Goal: Find contact information: Find contact information

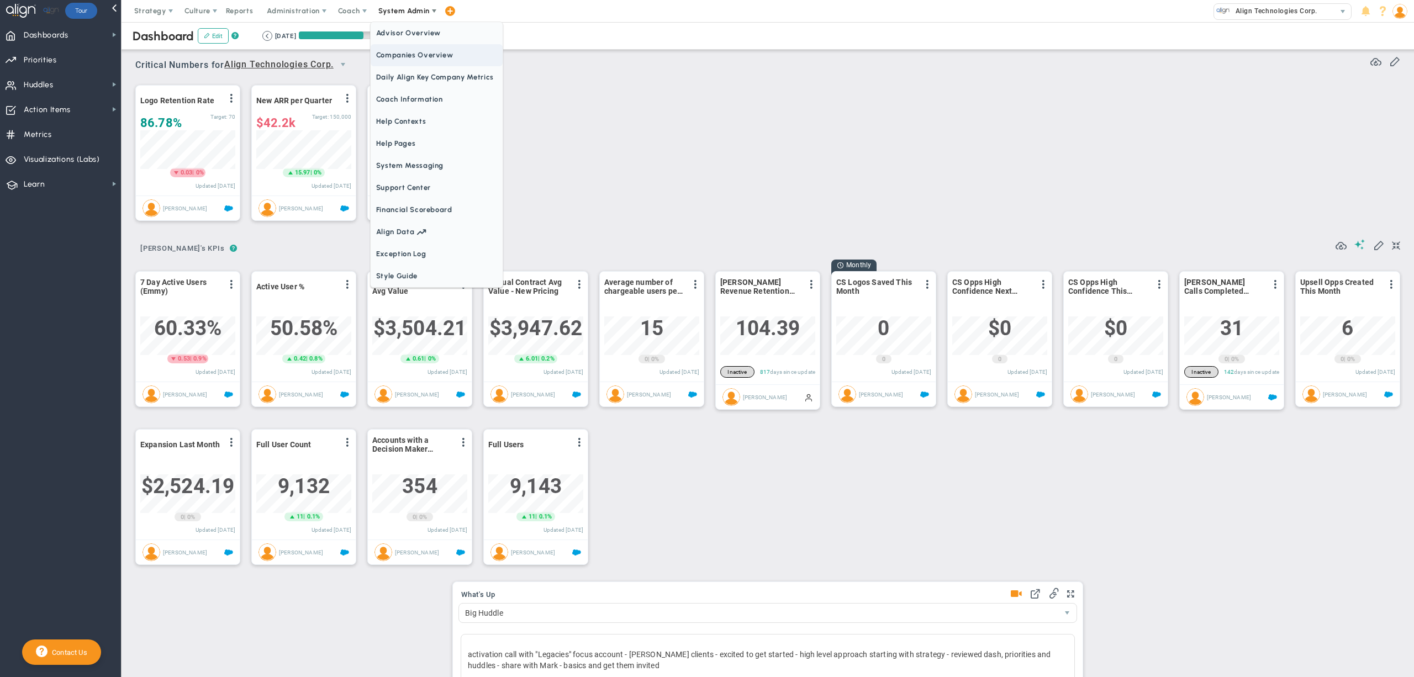
click at [419, 53] on span "Companies Overview" at bounding box center [437, 55] width 132 height 22
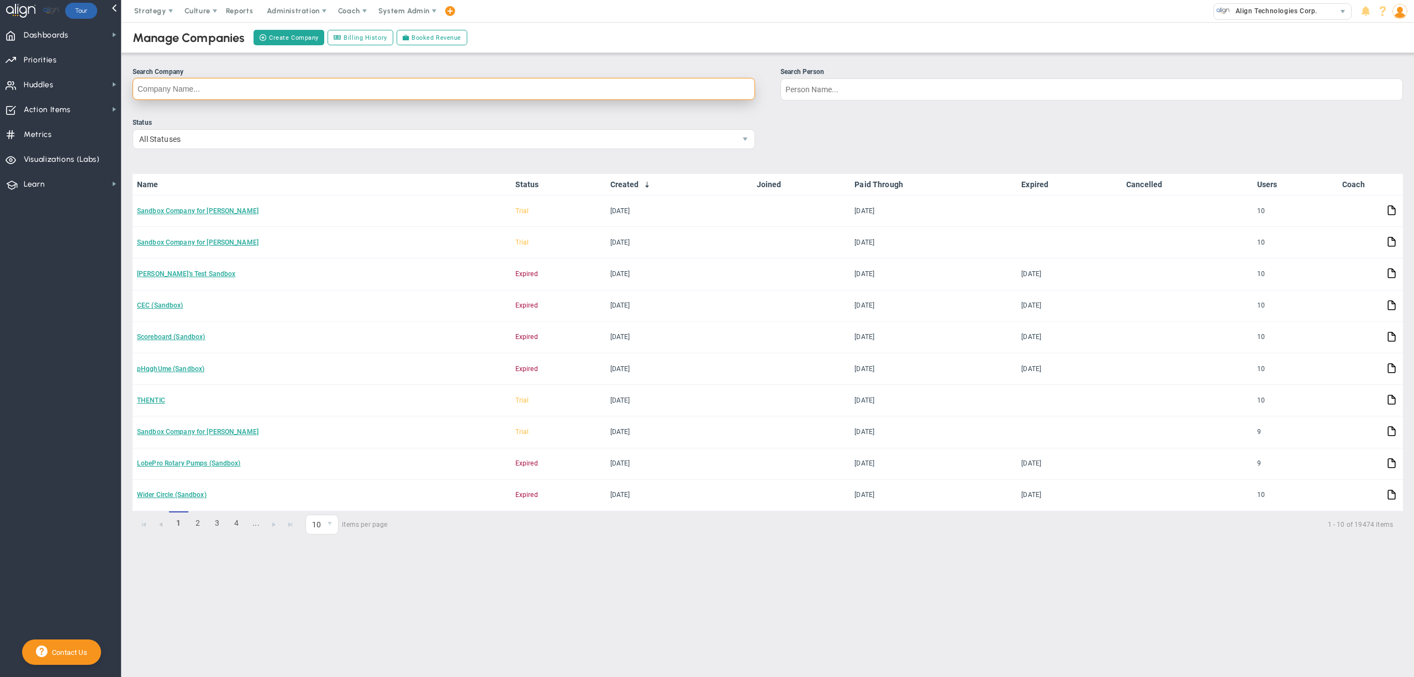
click at [665, 87] on input "Search Company" at bounding box center [444, 89] width 622 height 22
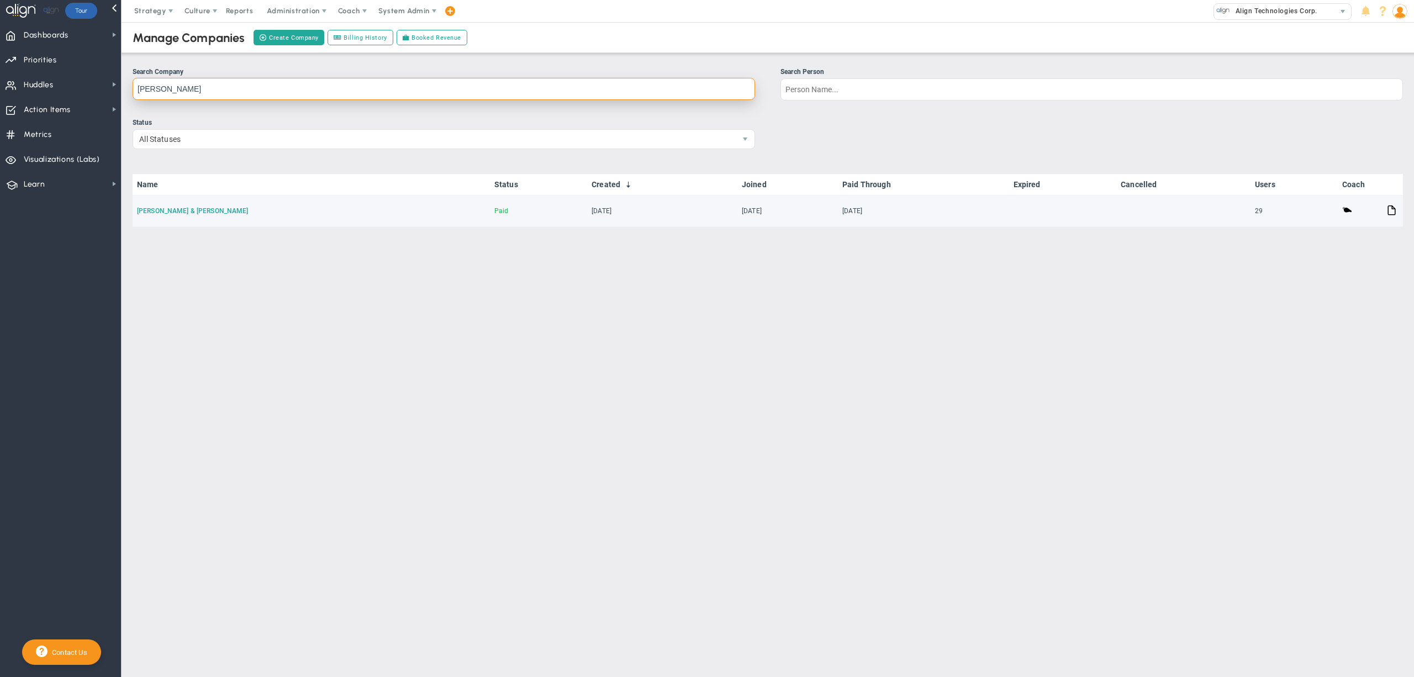
type input "[PERSON_NAME]"
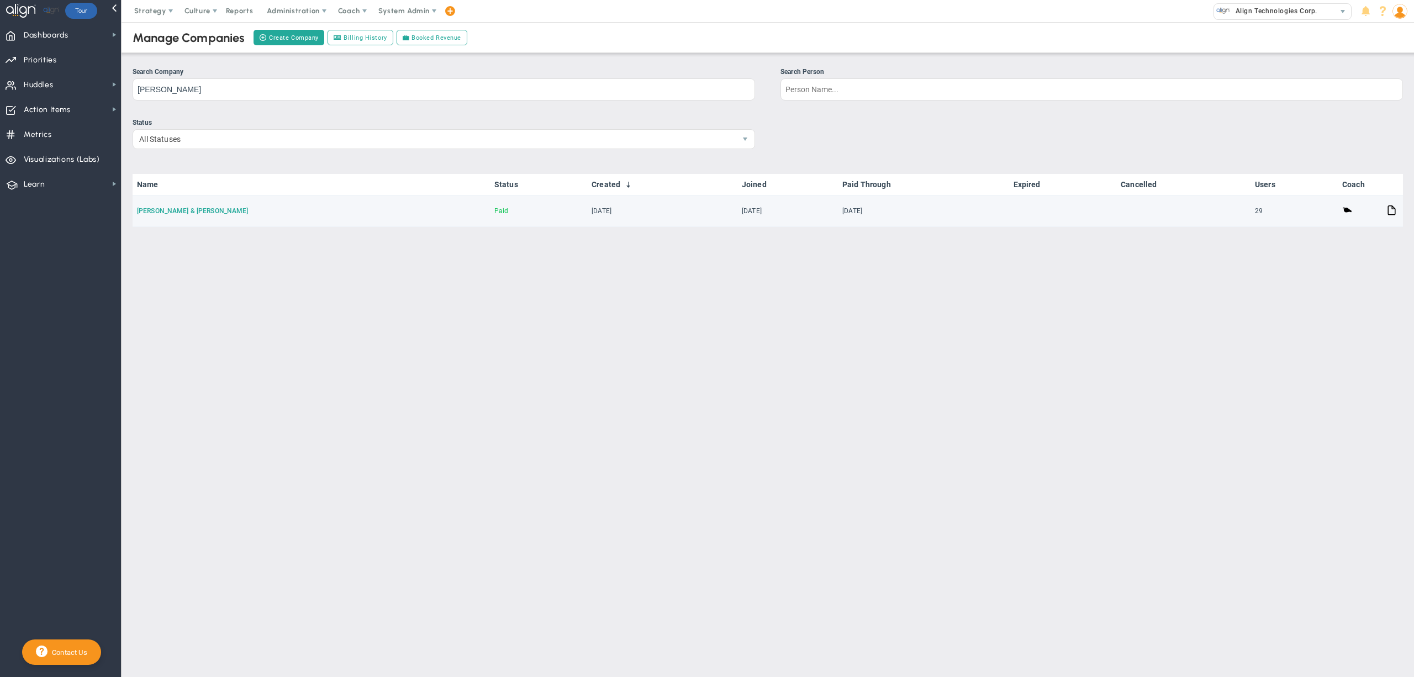
click at [152, 209] on link "[PERSON_NAME] & [PERSON_NAME]" at bounding box center [192, 211] width 111 height 8
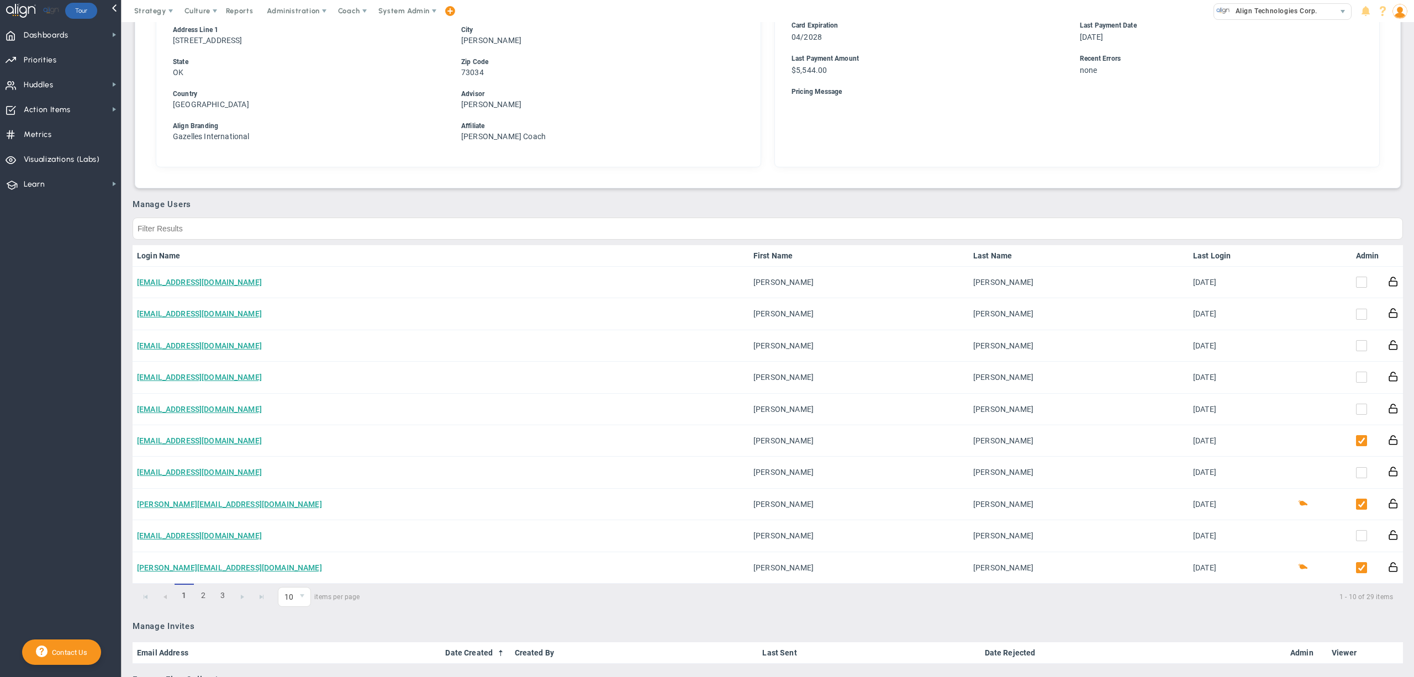
click at [1356, 253] on link "Admin" at bounding box center [1367, 255] width 23 height 9
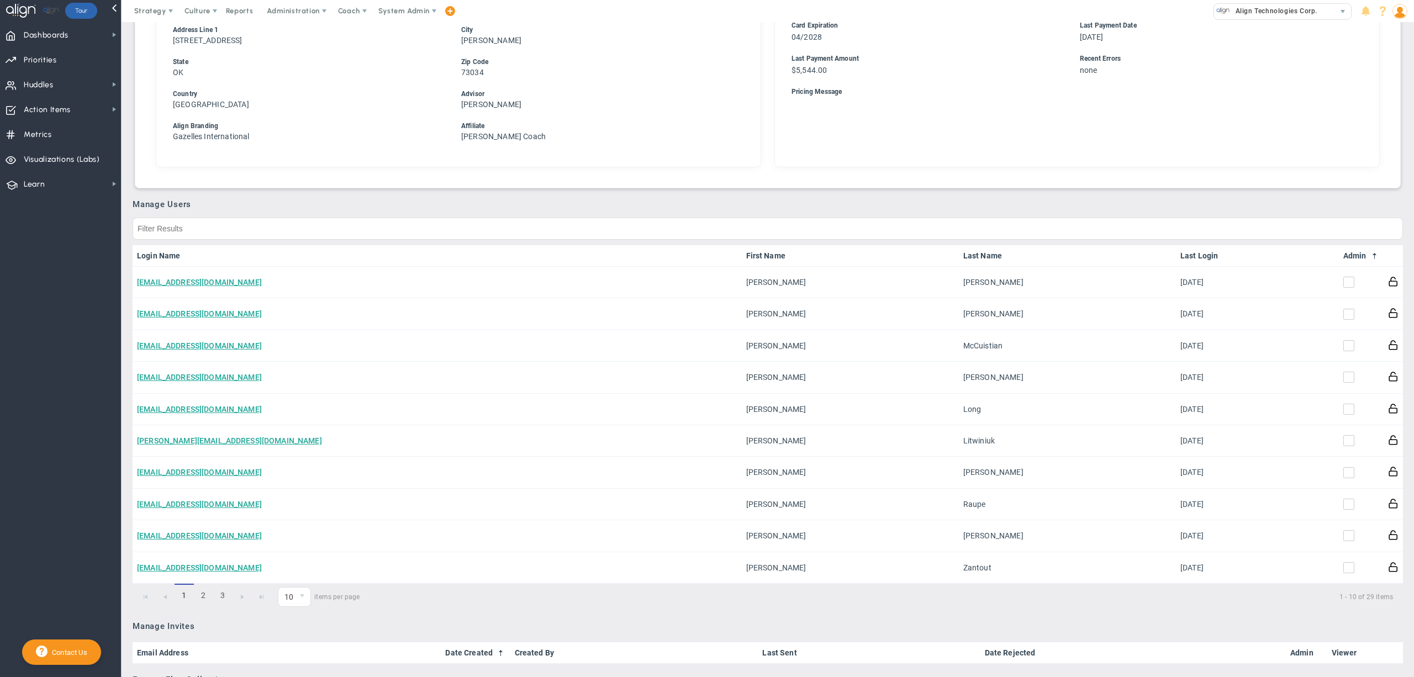
click at [1343, 251] on link "Admin" at bounding box center [1361, 255] width 36 height 9
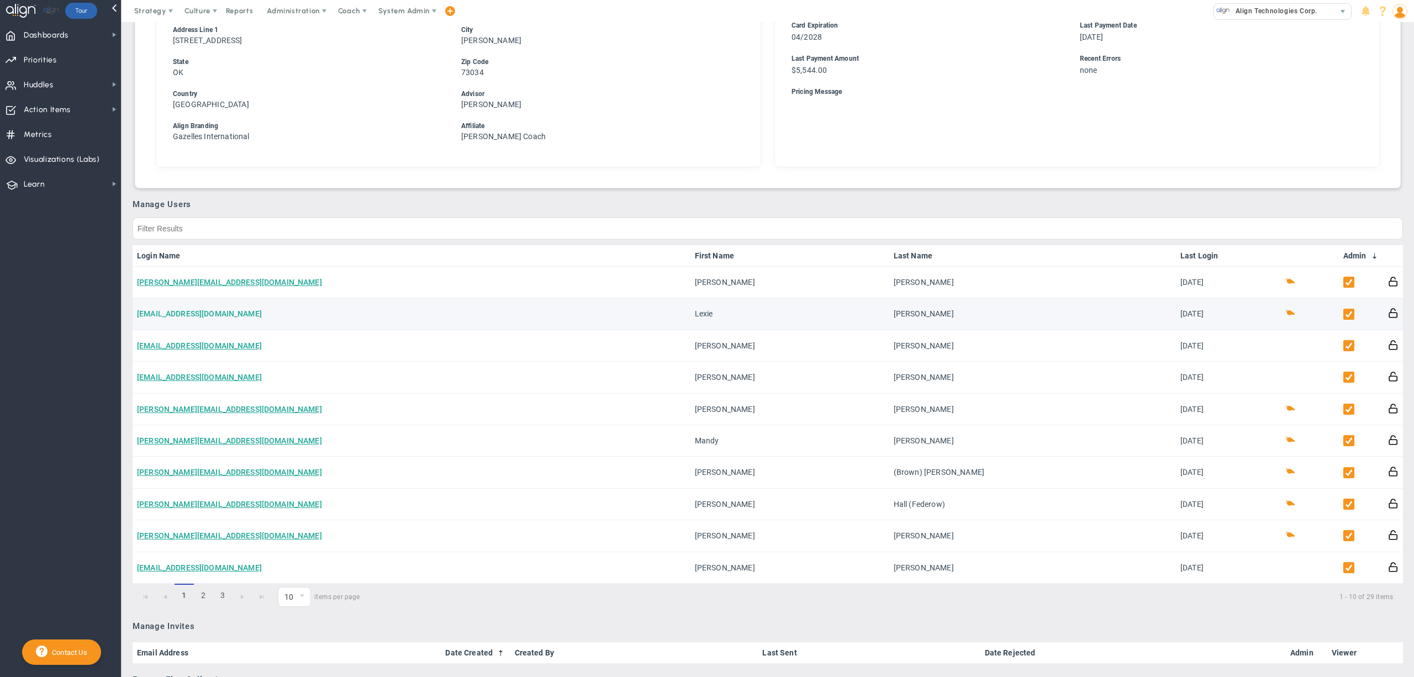
click at [187, 314] on link "[EMAIL_ADDRESS][DOMAIN_NAME]" at bounding box center [199, 313] width 125 height 9
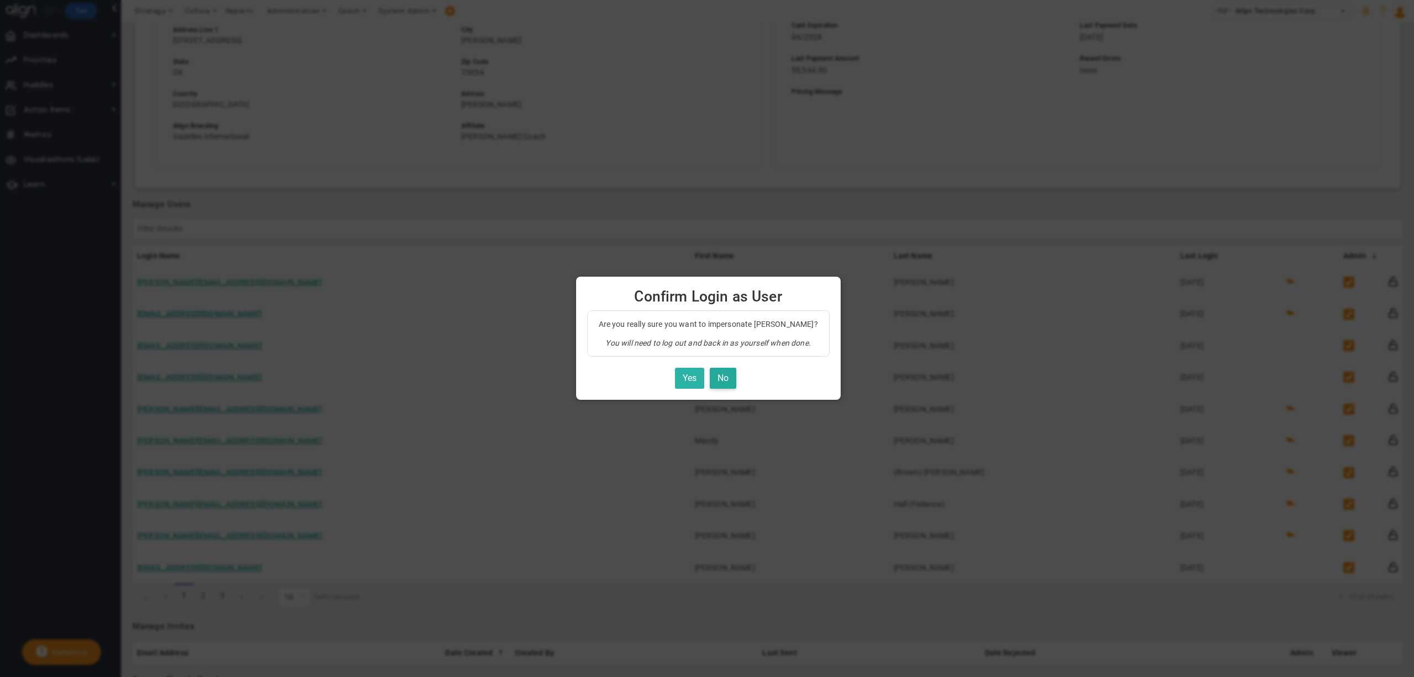
click at [686, 380] on button "Yes" at bounding box center [689, 379] width 29 height 22
